Goal: Transaction & Acquisition: Book appointment/travel/reservation

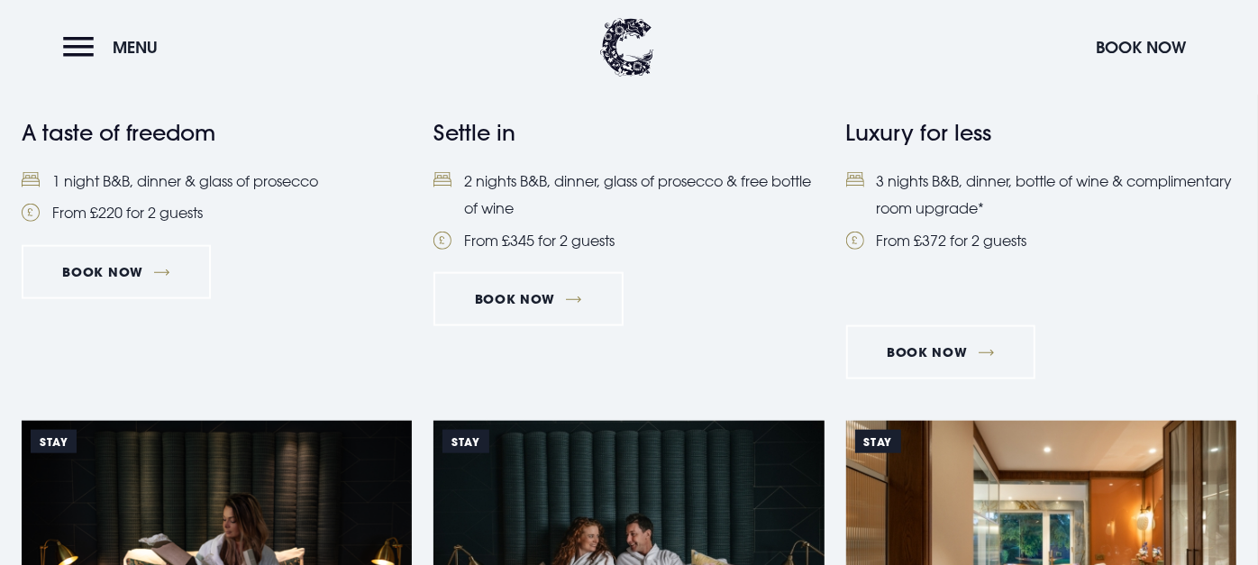
scroll to position [943, 0]
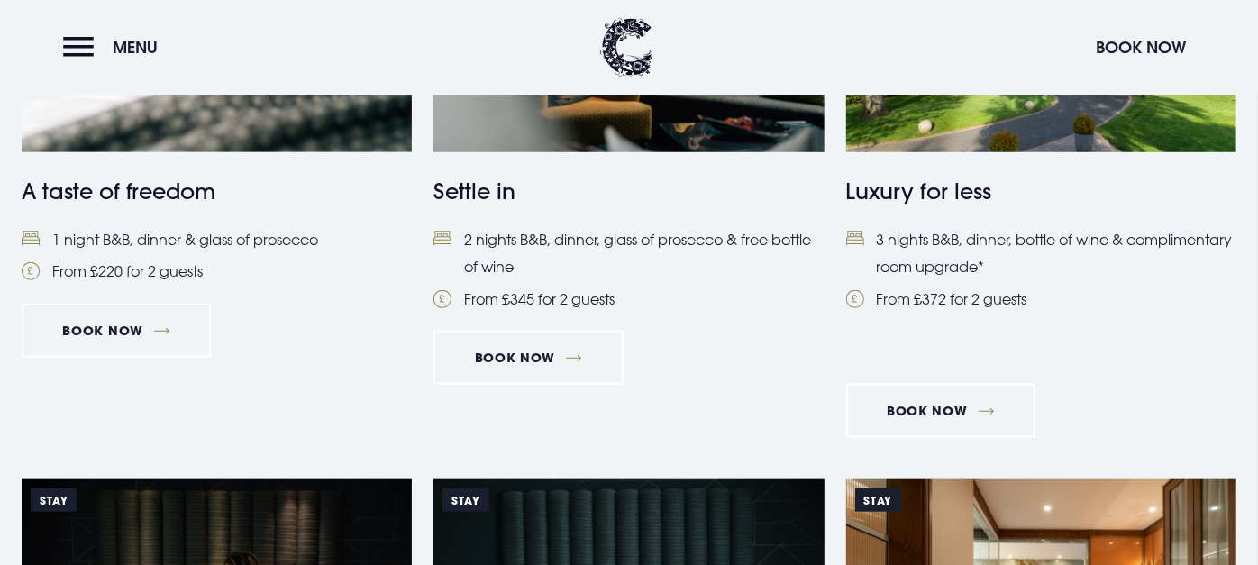
click at [558, 133] on img at bounding box center [629, 23] width 390 height 260
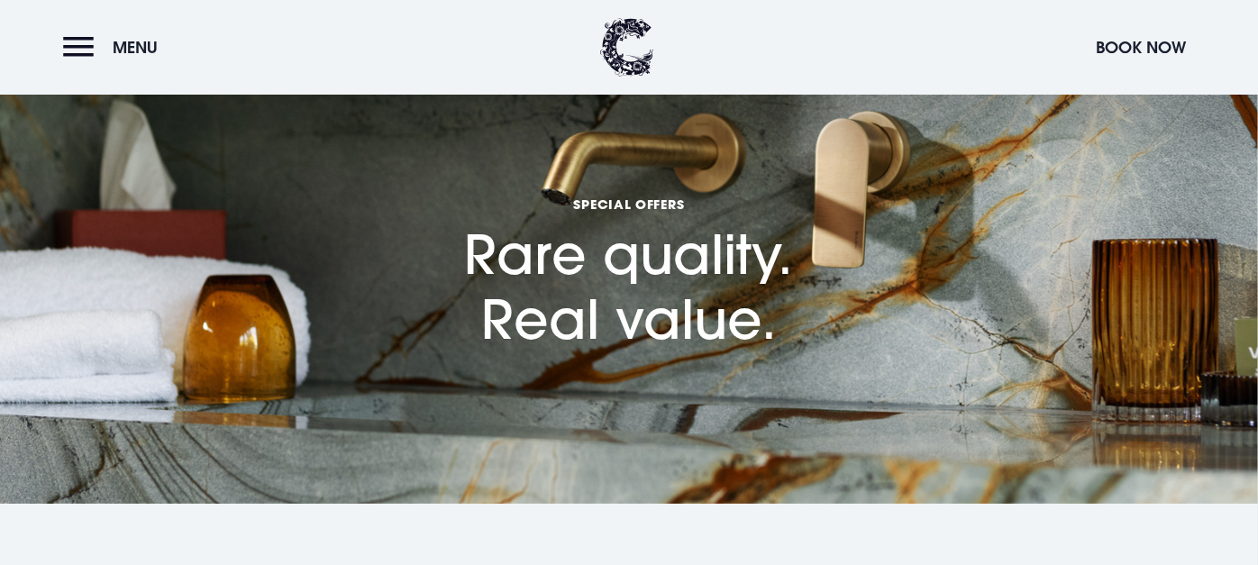
scroll to position [0, 0]
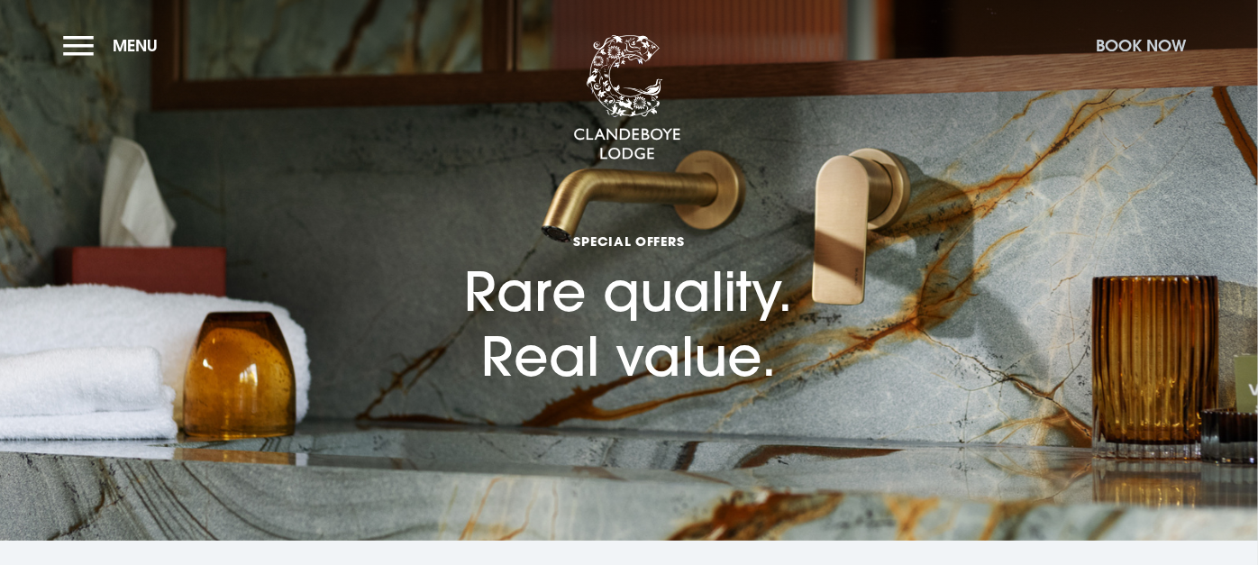
click at [1128, 44] on button "Book Now" at bounding box center [1141, 45] width 108 height 39
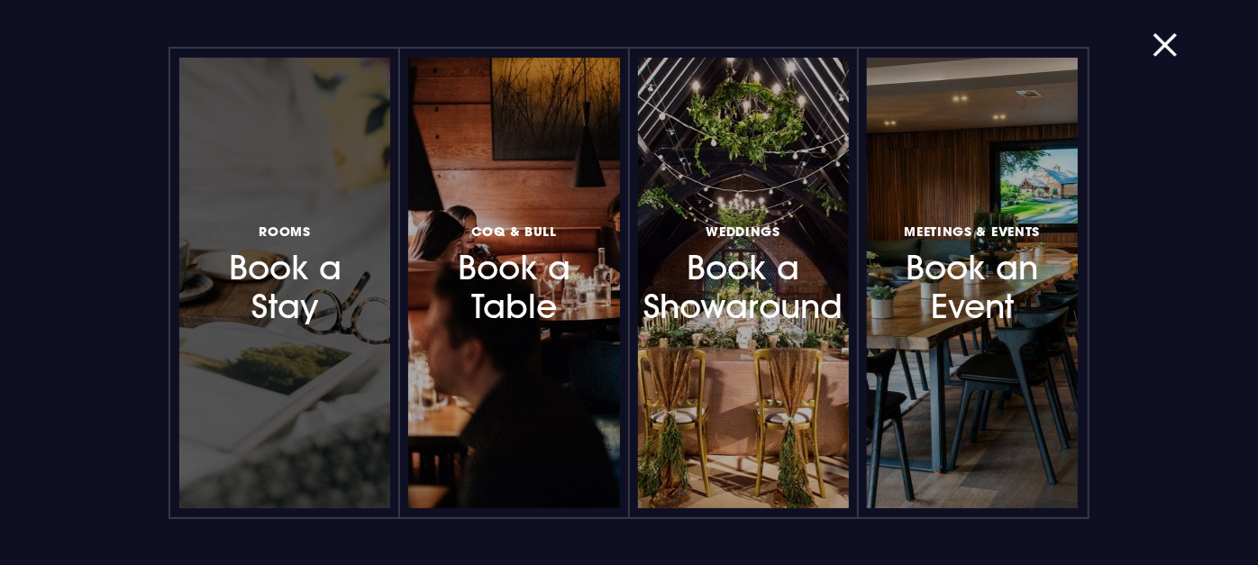
click at [251, 285] on h3 "Rooms Book a Stay" at bounding box center [285, 273] width 145 height 107
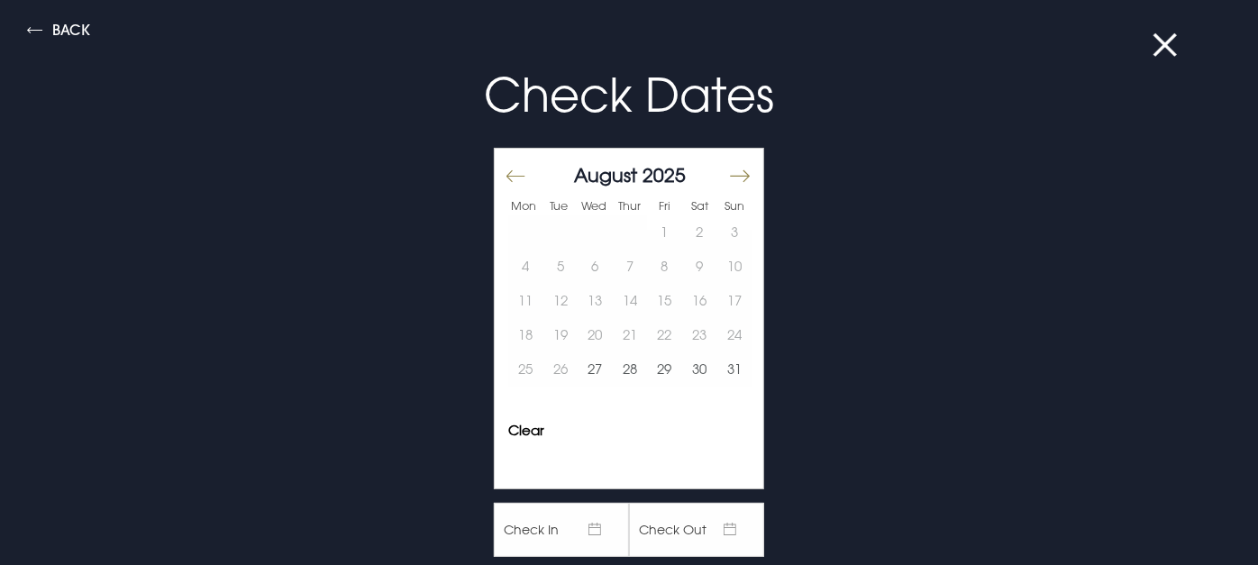
click at [728, 175] on button "Move forward to switch to the next month." at bounding box center [739, 176] width 22 height 38
click at [587, 335] on button "24" at bounding box center [595, 335] width 35 height 34
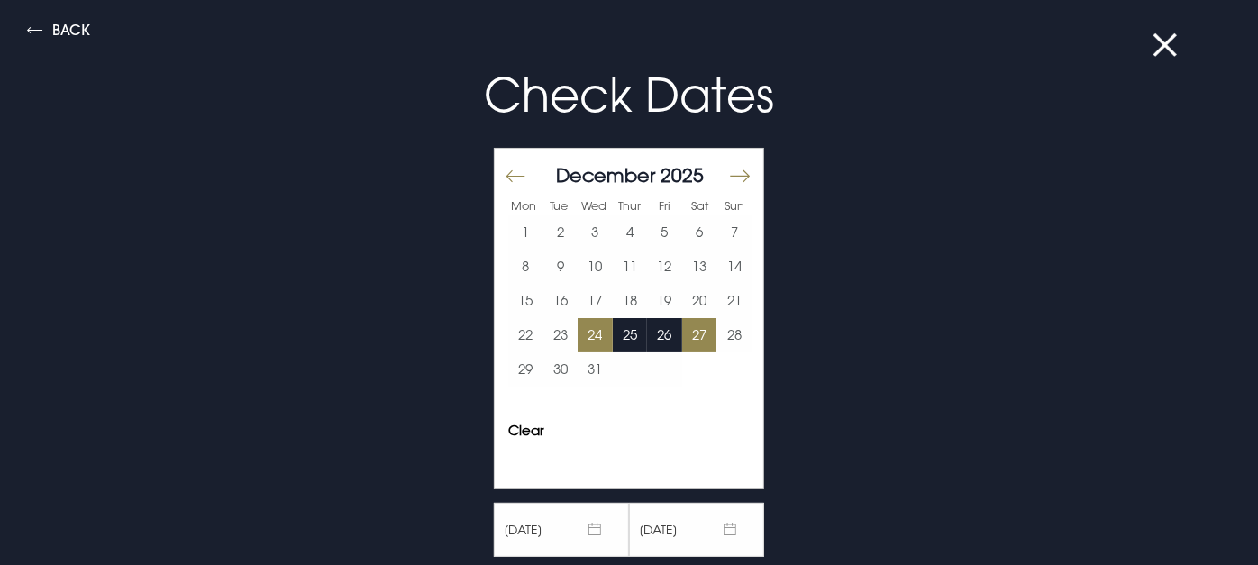
click at [682, 336] on button "27" at bounding box center [699, 335] width 35 height 34
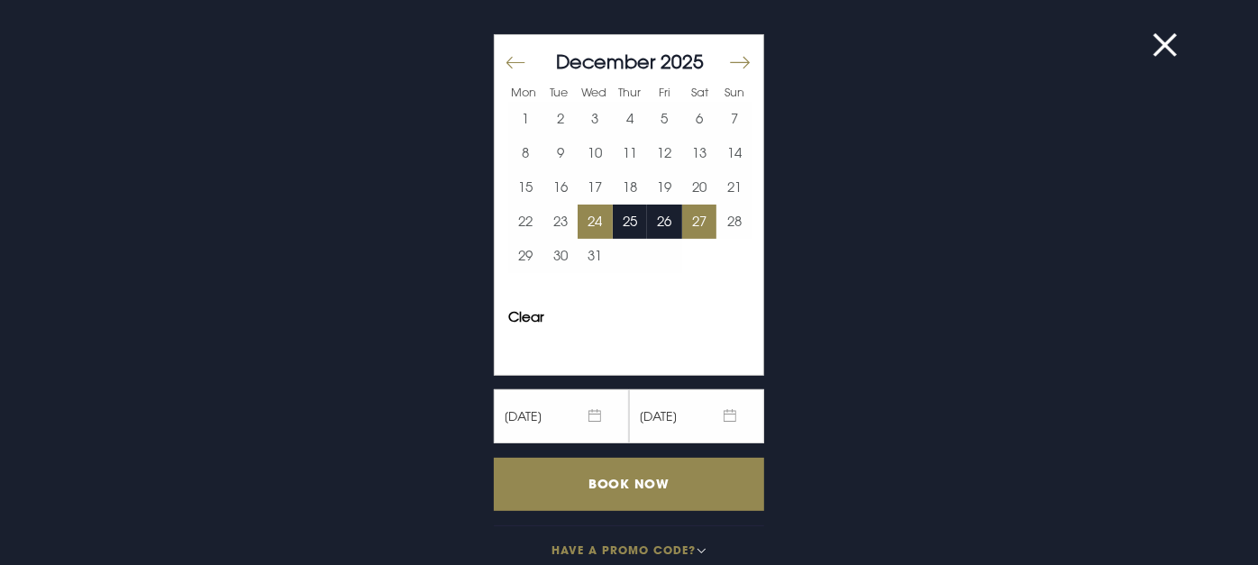
scroll to position [139, 0]
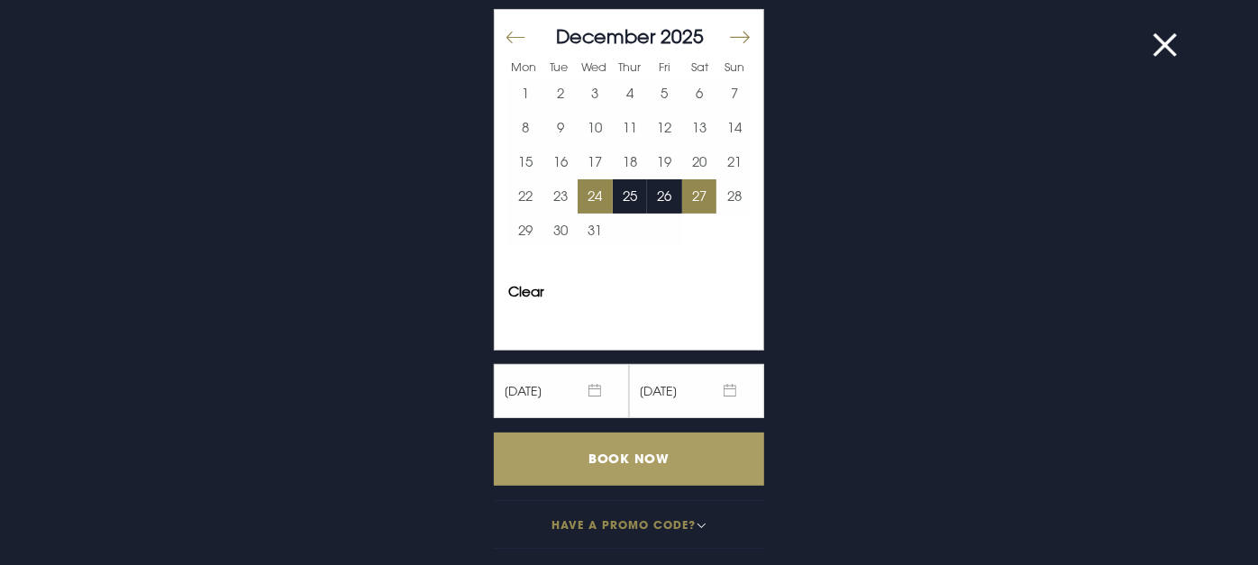
click at [620, 461] on input "Book Now" at bounding box center [629, 459] width 270 height 53
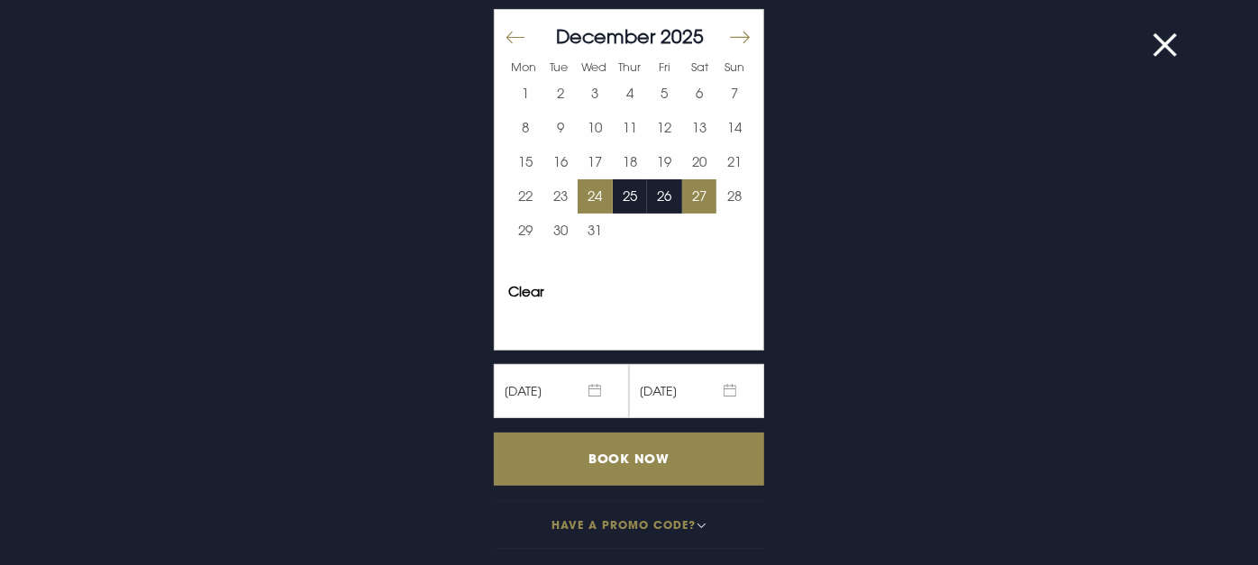
click at [579, 200] on button "24" at bounding box center [595, 196] width 35 height 34
click at [662, 200] on button "26" at bounding box center [664, 196] width 35 height 34
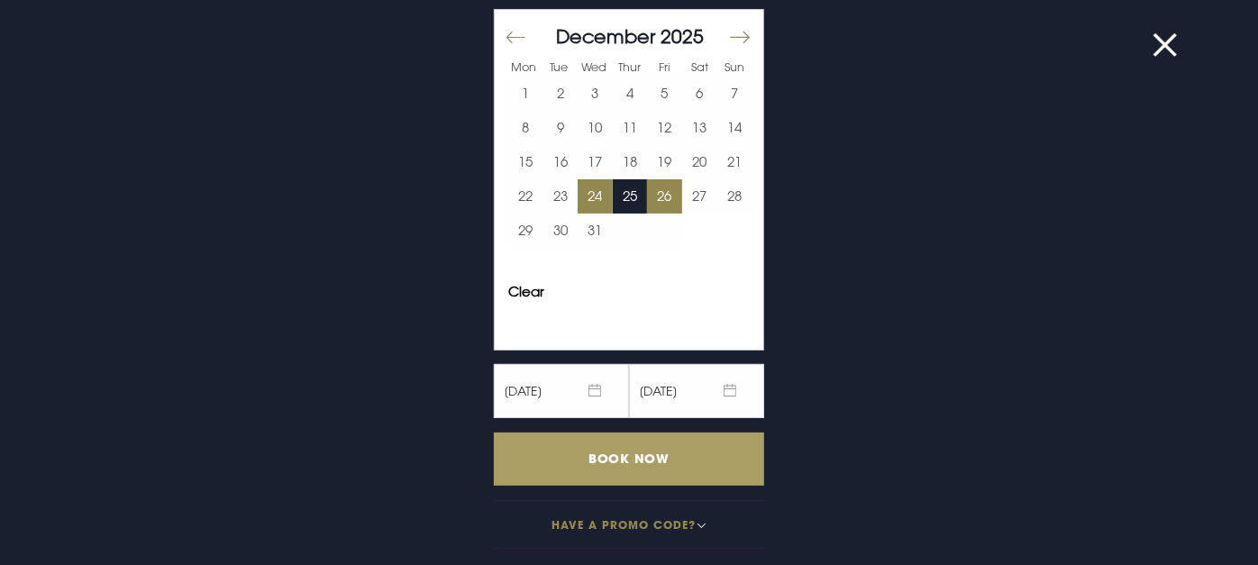
click at [626, 462] on input "Book Now" at bounding box center [629, 459] width 270 height 53
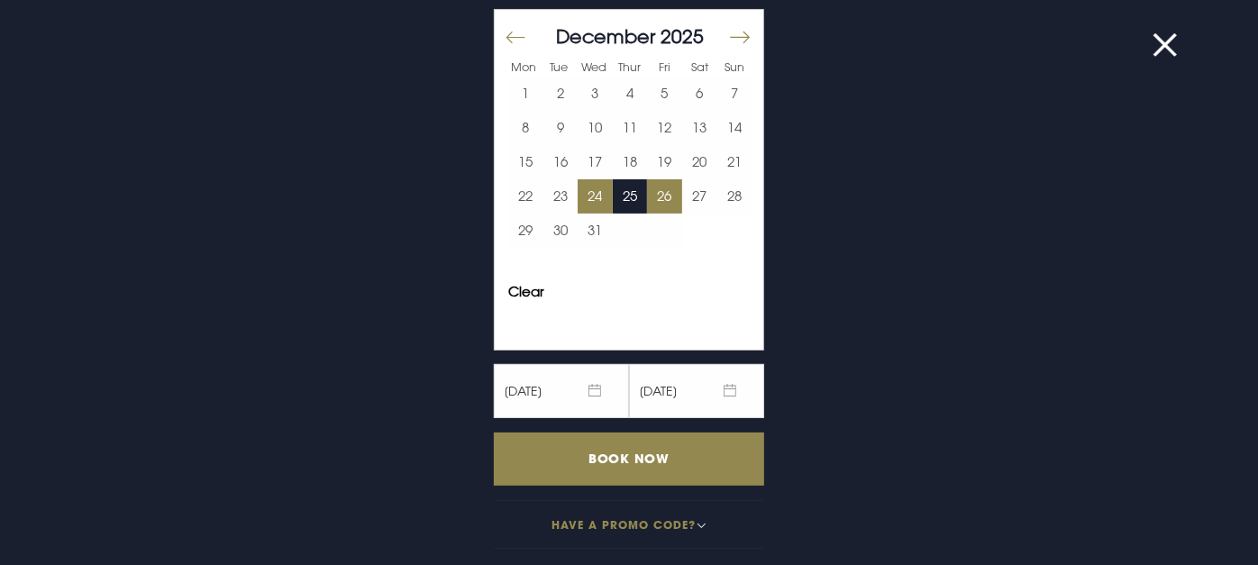
click at [578, 196] on button "24" at bounding box center [595, 196] width 35 height 34
click at [624, 192] on button "25" at bounding box center [630, 196] width 35 height 34
click at [620, 196] on button "25" at bounding box center [630, 196] width 35 height 34
click at [653, 196] on button "26" at bounding box center [664, 196] width 35 height 34
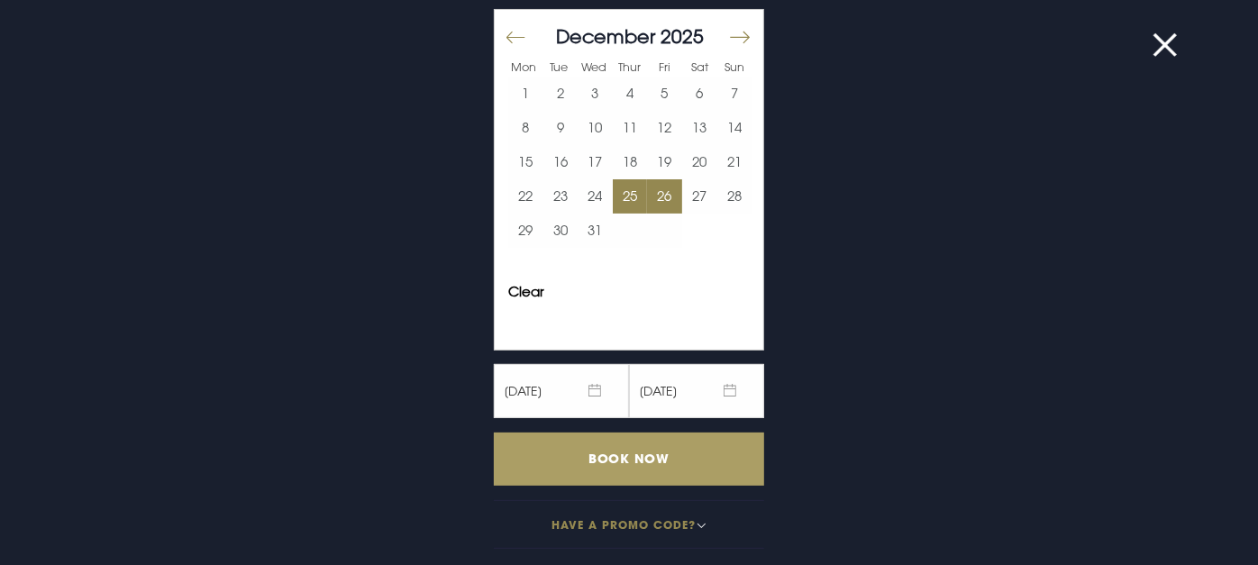
click at [626, 467] on input "Book Now" at bounding box center [629, 459] width 270 height 53
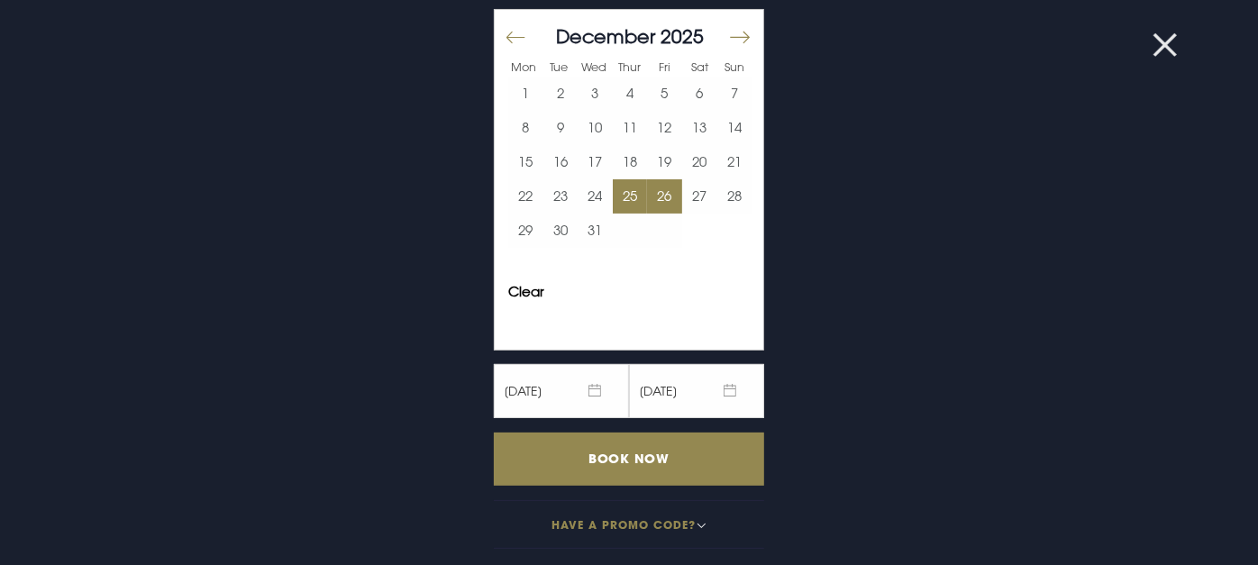
click at [1162, 42] on button at bounding box center [1176, 45] width 47 height 18
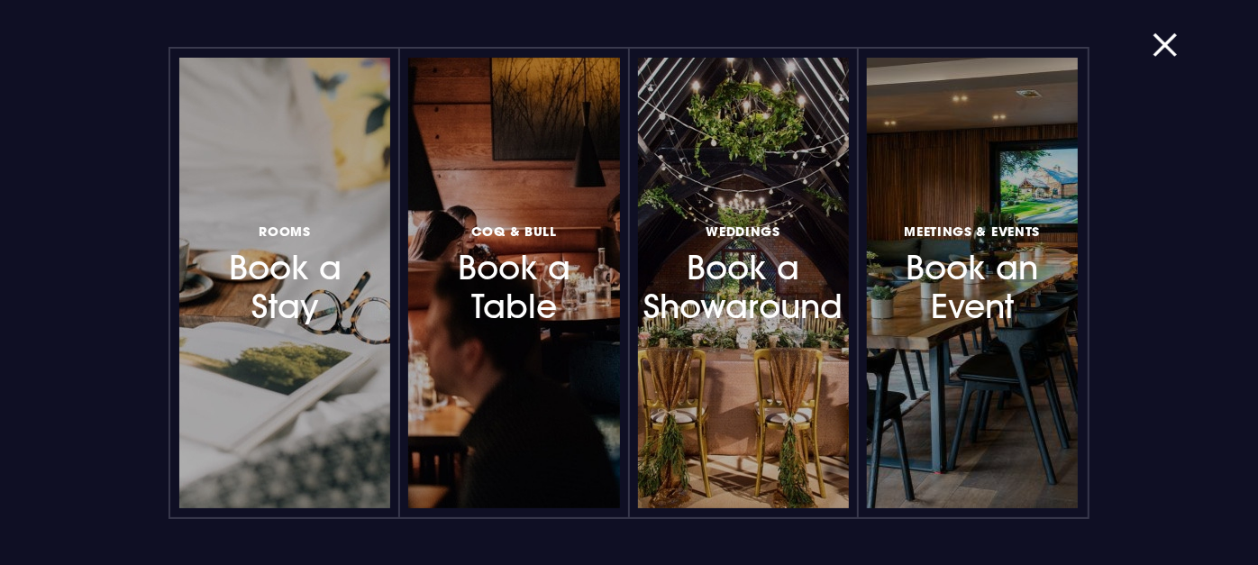
scroll to position [508, 0]
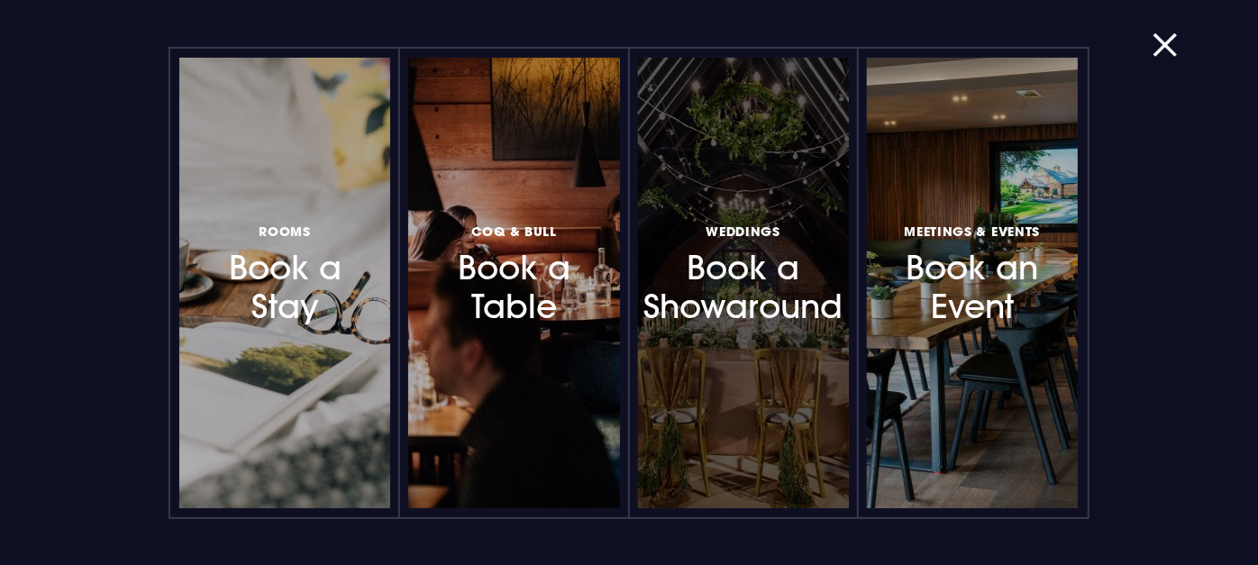
click at [754, 314] on h3 "Weddings Book a Showaround" at bounding box center [743, 273] width 145 height 107
